Goal: Task Accomplishment & Management: Complete application form

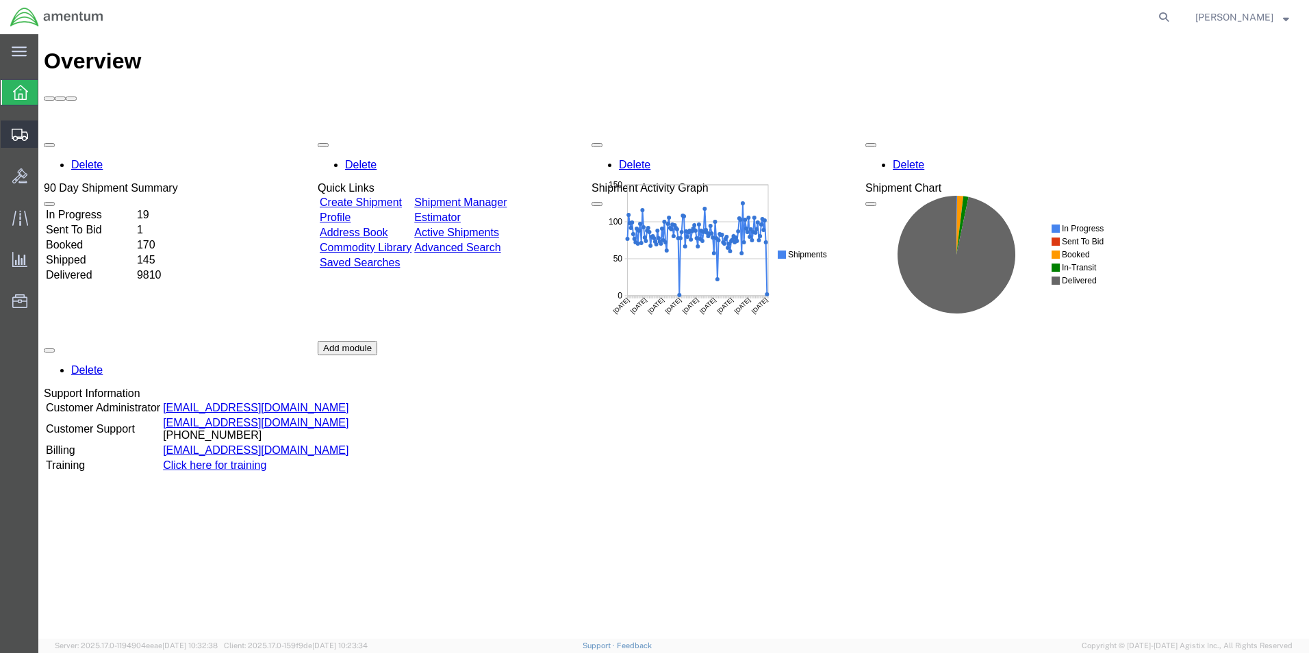
click at [0, 0] on span "Create from Template" at bounding box center [0, 0] width 0 height 0
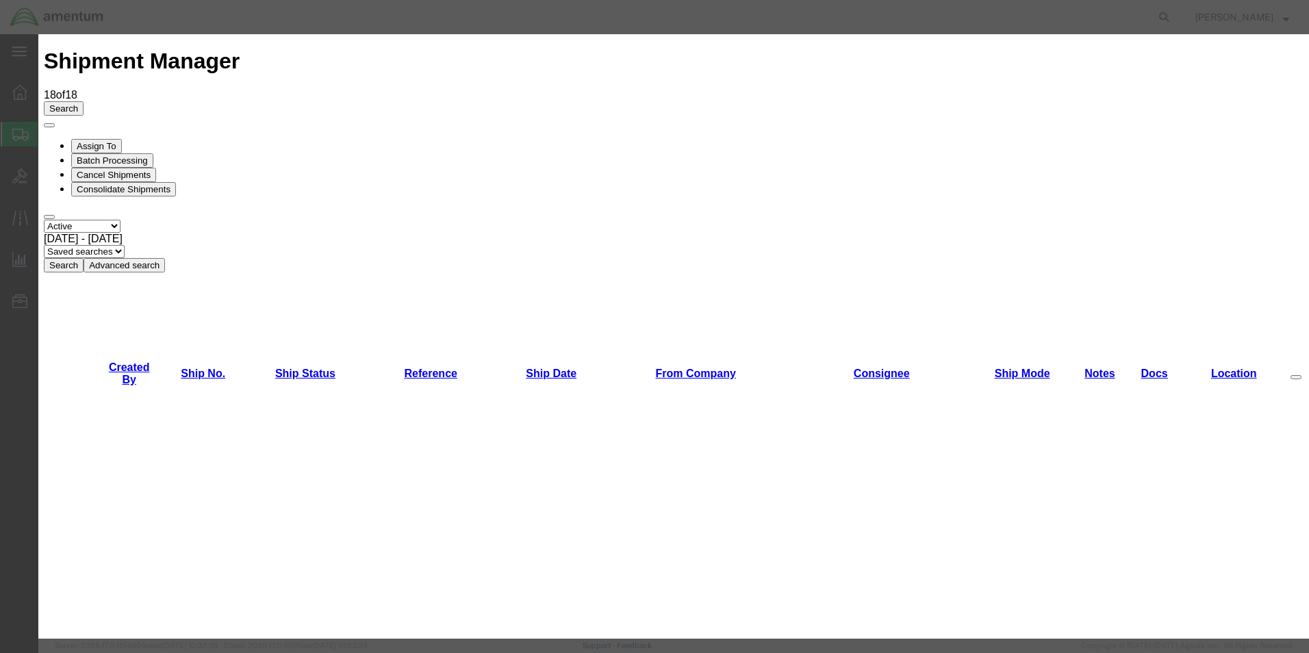
scroll to position [973, 0]
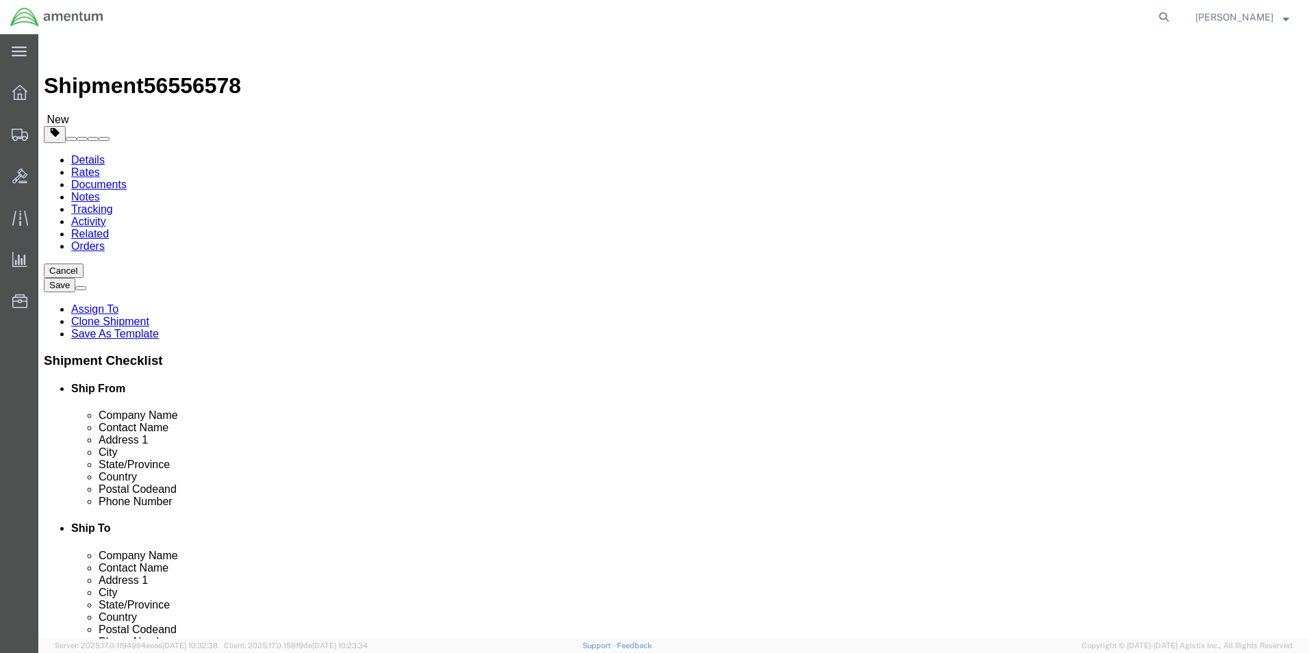
select select "49831"
select select "49947"
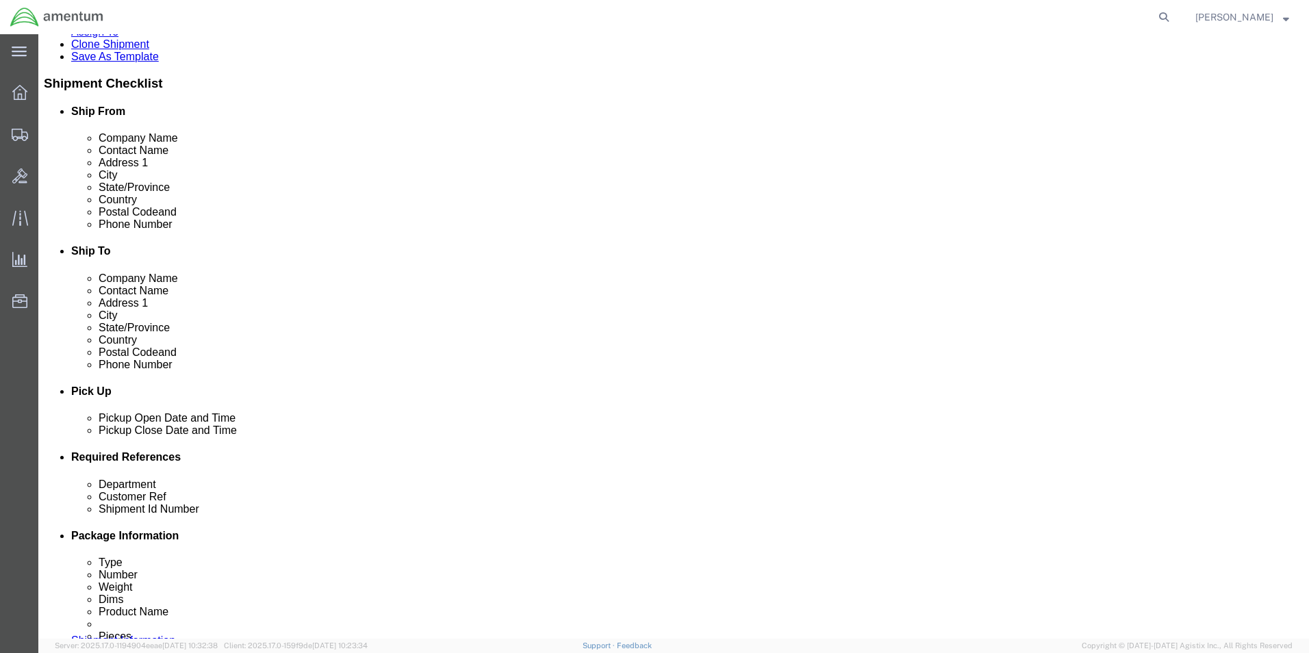
scroll to position [342, 0]
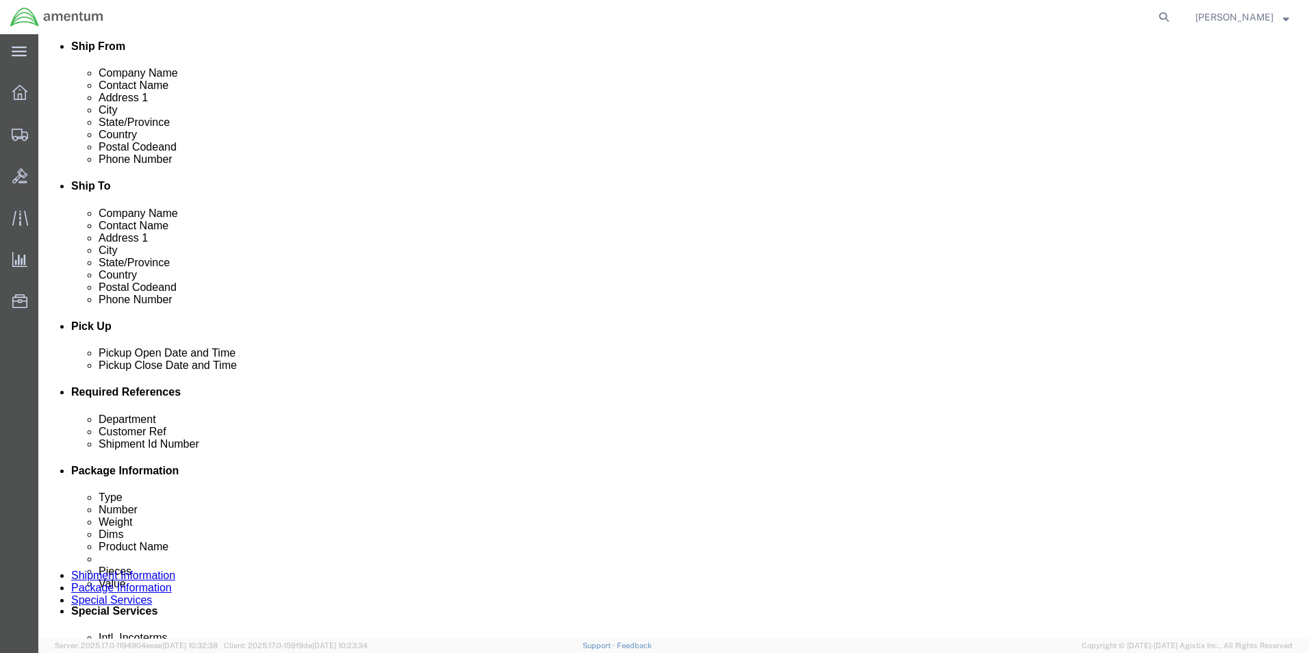
click input "text"
click input "95186"
type input "95186"
click input "6030/6028/6031"
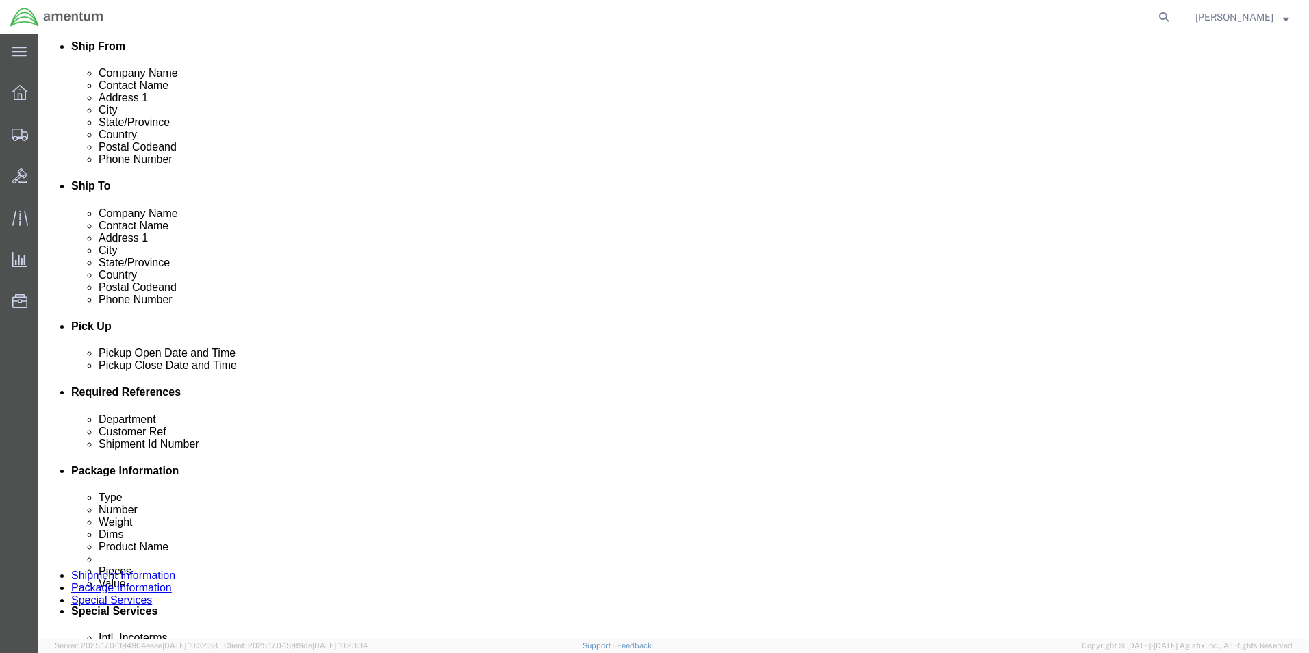
click input "6030/6028/6031"
paste input "95186"
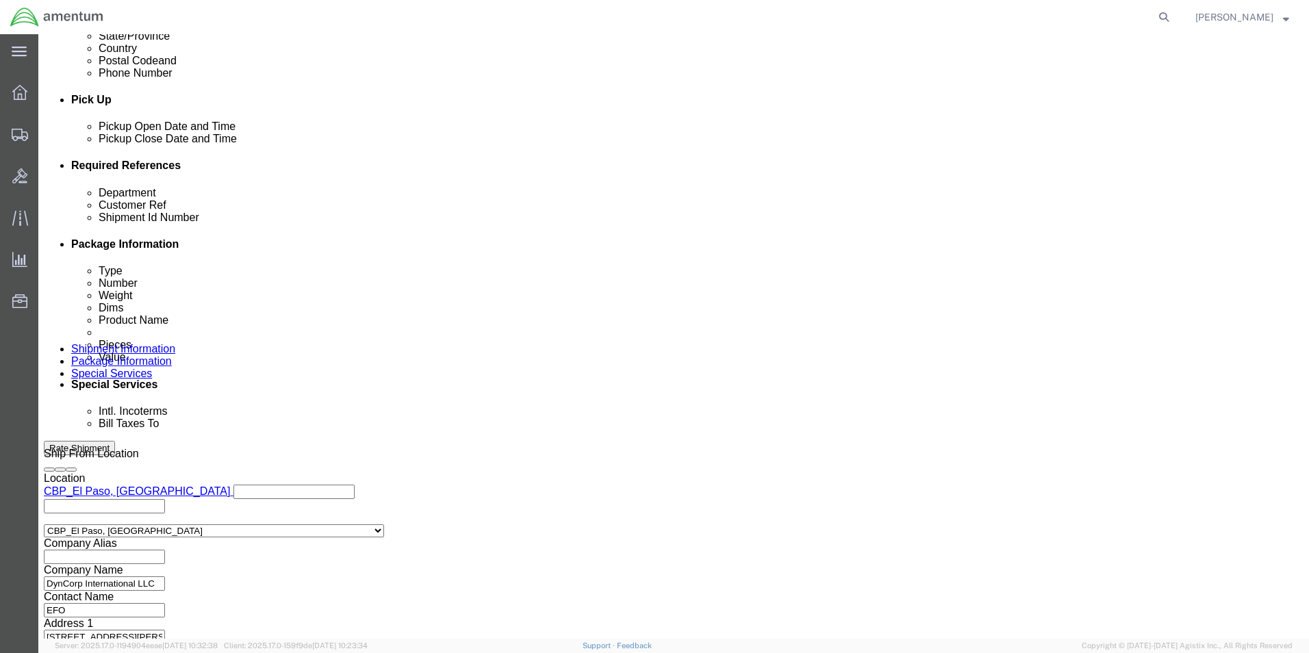
scroll to position [571, 0]
type input "95186"
click select "Select Air Less than Truckload Multi-Leg Ocean Freight Rail Small Parcel Truckl…"
select select "SMAL"
click select "Select Air Less than Truckload Multi-Leg Ocean Freight Rail Small Parcel Truckl…"
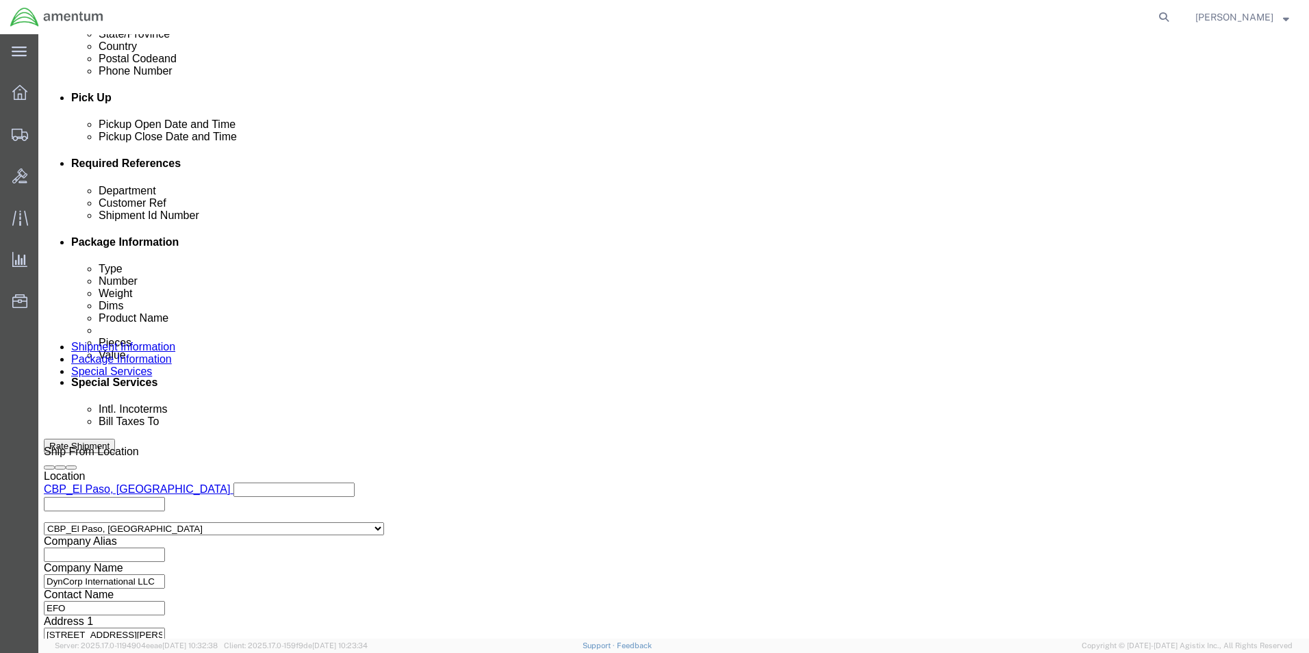
click button "Continue"
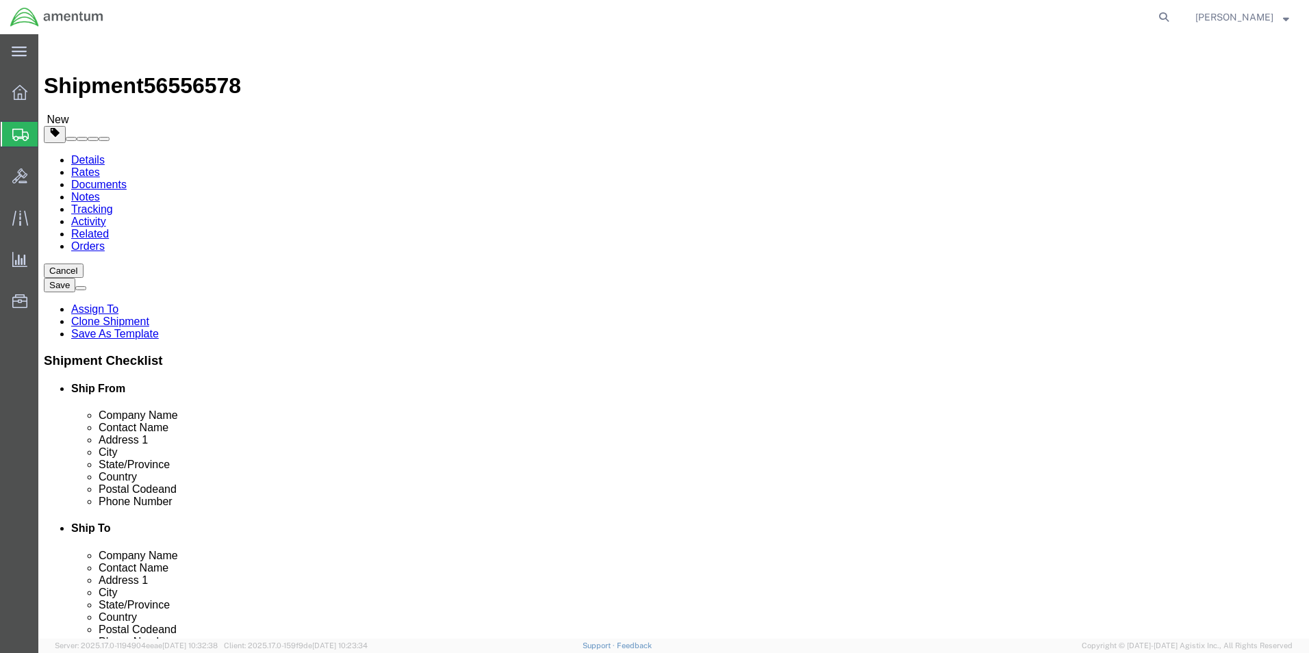
click input "3.00"
type input "20"
type input "8"
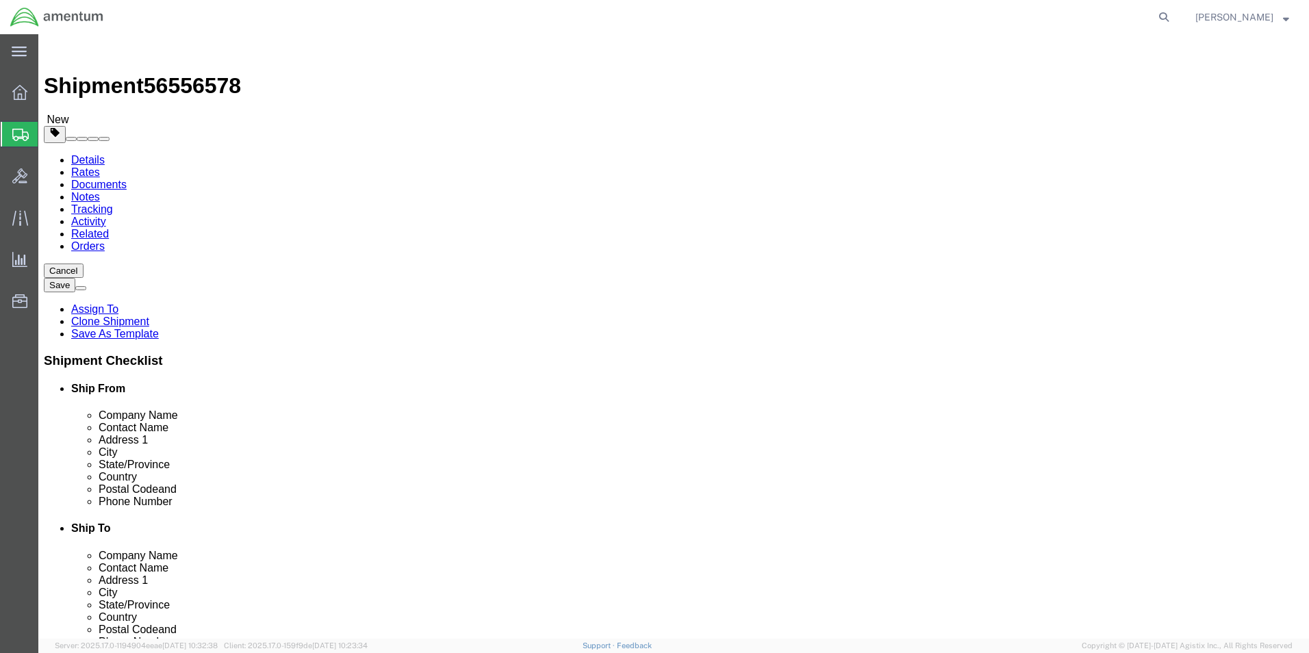
click input "1.00"
type input "4"
drag, startPoint x: 652, startPoint y: 304, endPoint x: 580, endPoint y: 320, distance: 73.6
click div "Package Content # 1 1 x Your Packaging Package Type Select Bale(s) Basket(s) Bo…"
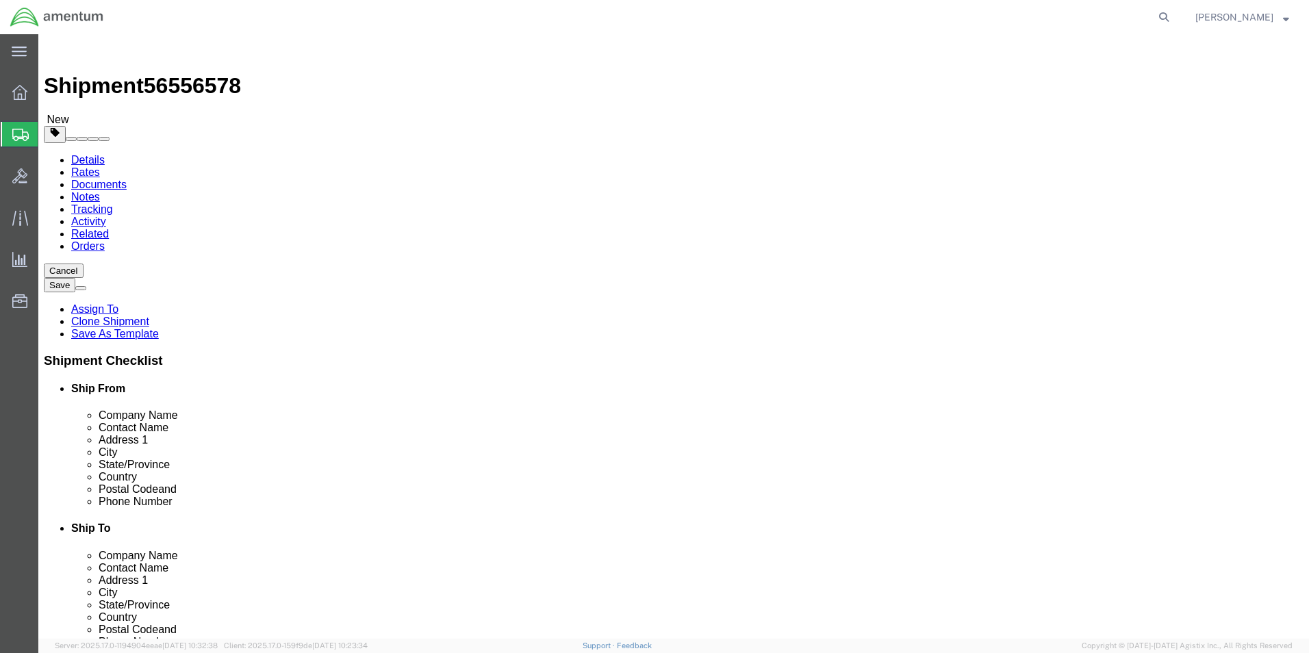
click dt "Total value:"
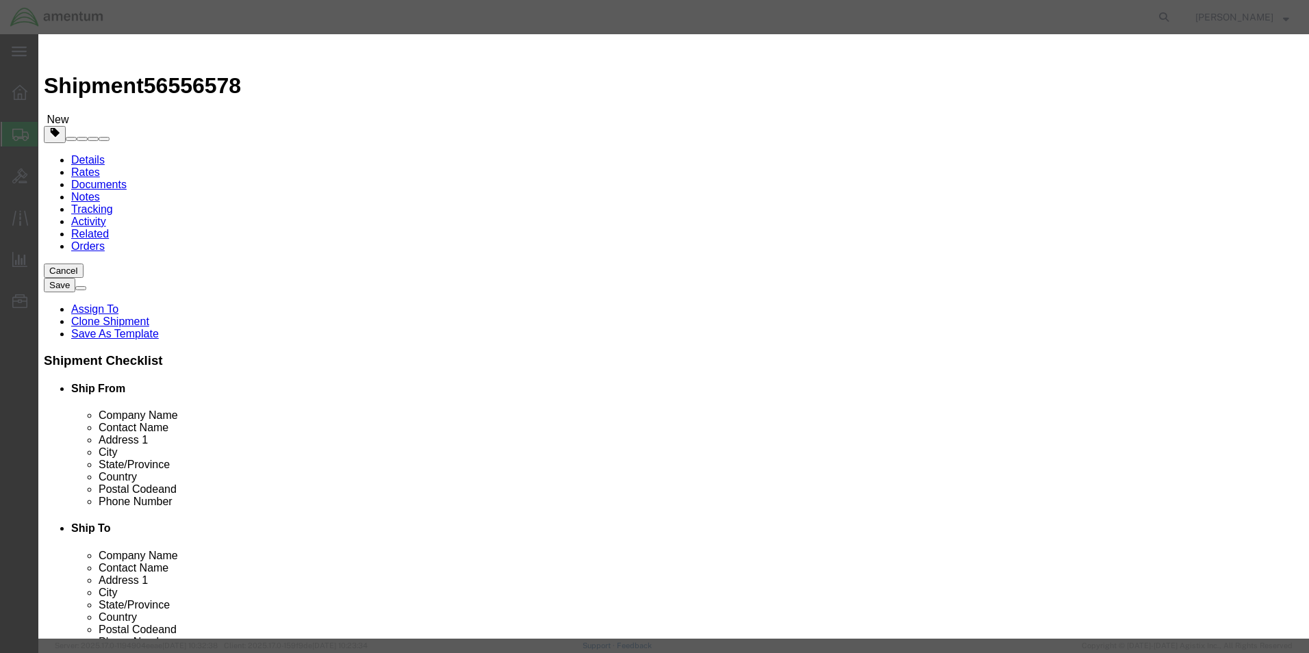
click input "50.00"
type input "1"
click input "0.1"
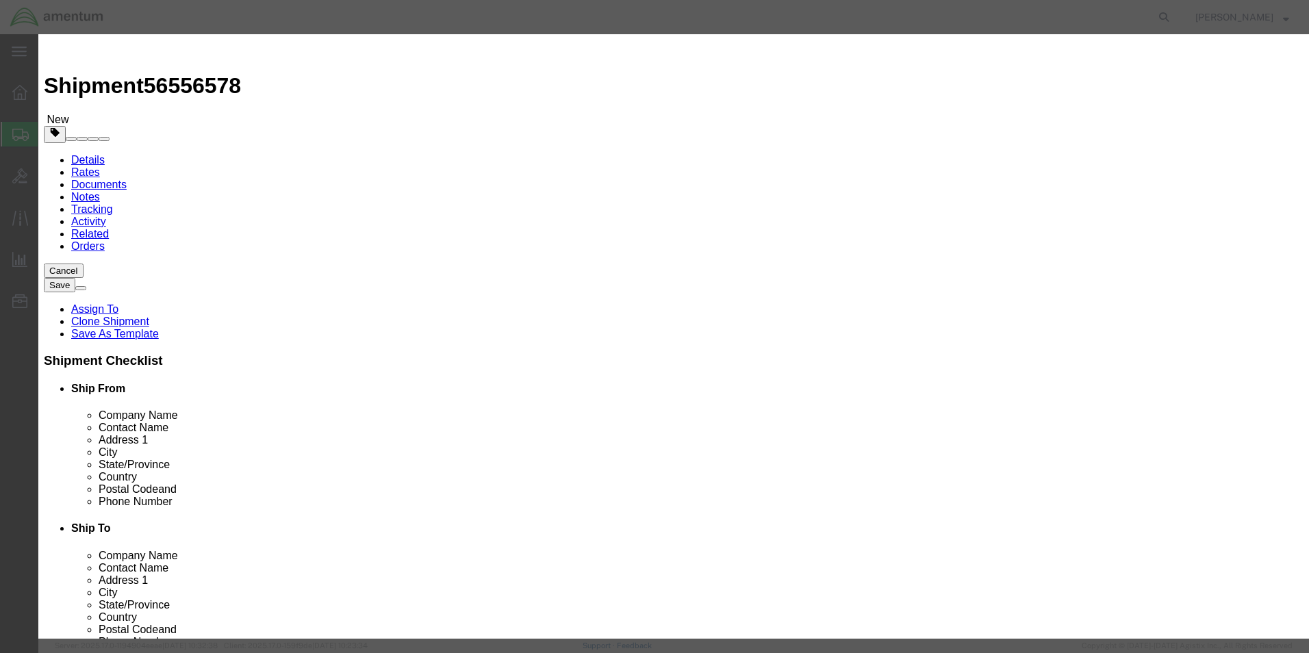
type input "100"
click div "Commodity library"
click button "Save & Close"
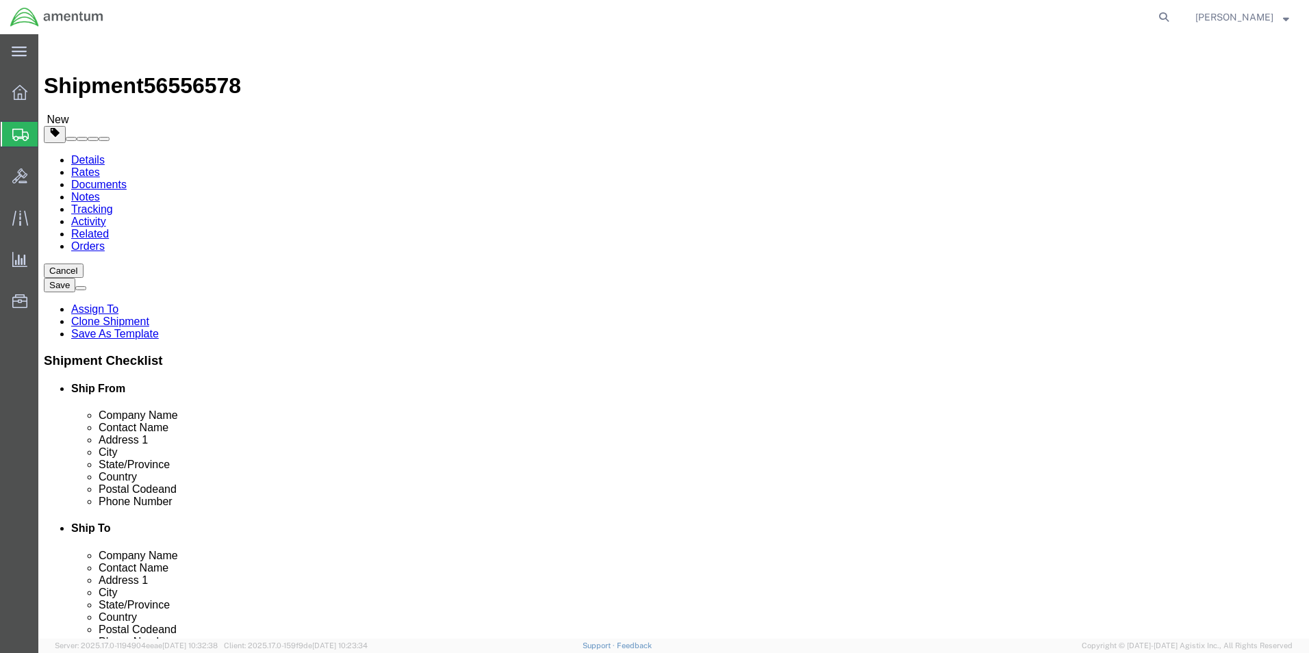
click button "Rate Shipment"
